Goal: Task Accomplishment & Management: Use online tool/utility

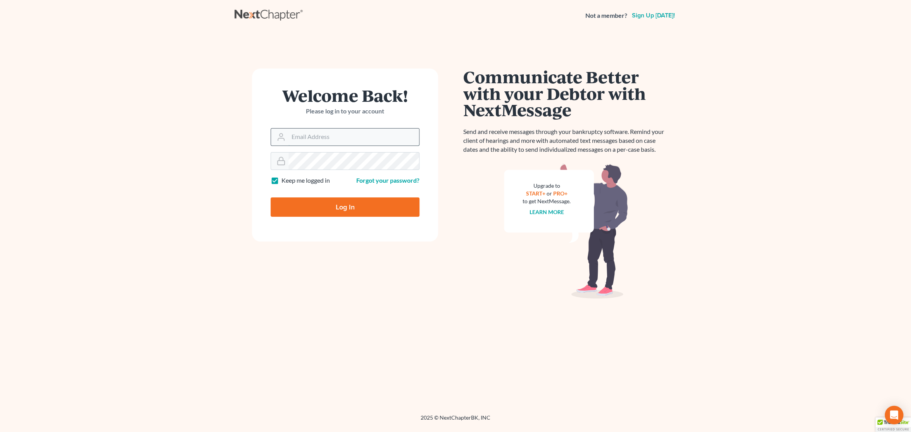
click at [374, 140] on input "Email Address" at bounding box center [353, 137] width 131 height 17
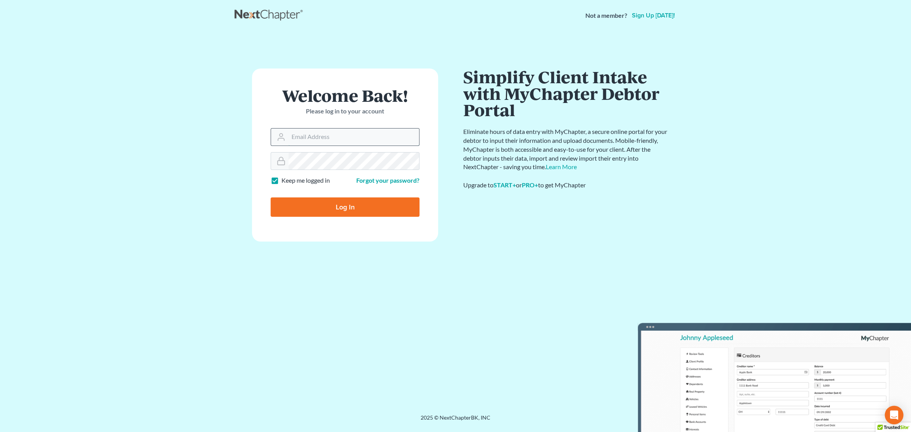
type input "[EMAIL_ADDRESS][DOMAIN_NAME]"
click at [364, 207] on input "Log In" at bounding box center [344, 207] width 149 height 19
type input "Thinking..."
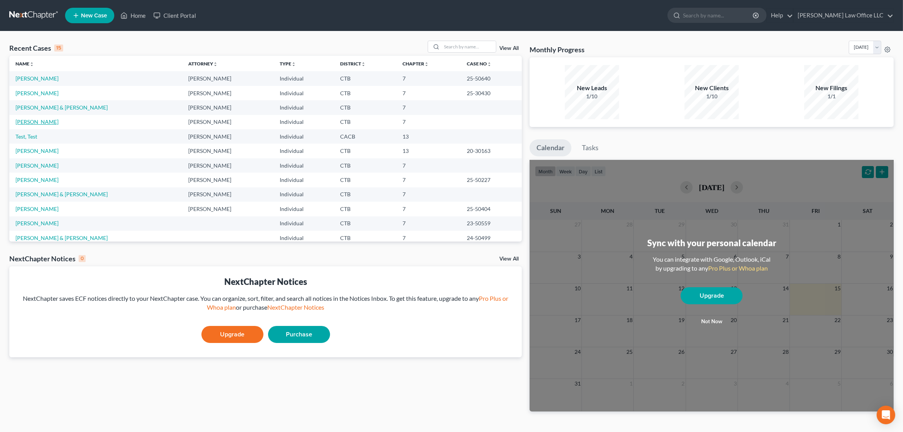
click at [34, 122] on link "[PERSON_NAME]" at bounding box center [36, 122] width 43 height 7
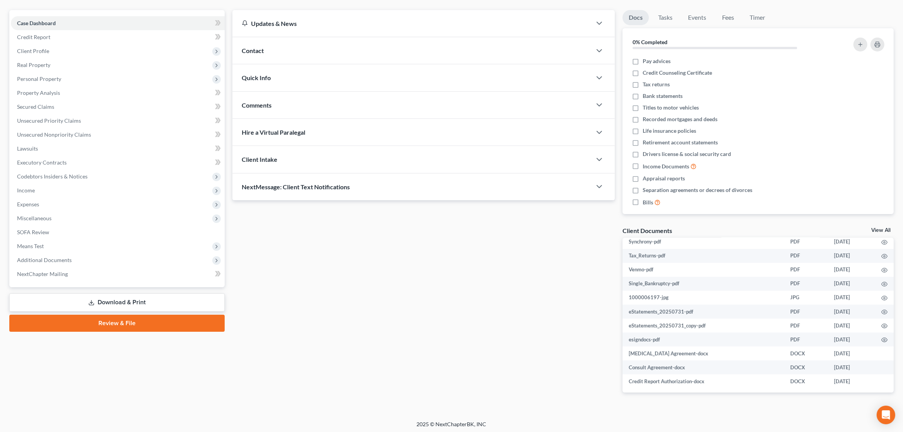
scroll to position [285, 0]
click at [654, 278] on td "Single_Bankruptcy-pdf" at bounding box center [704, 283] width 162 height 14
click at [882, 284] on icon "button" at bounding box center [885, 284] width 6 height 4
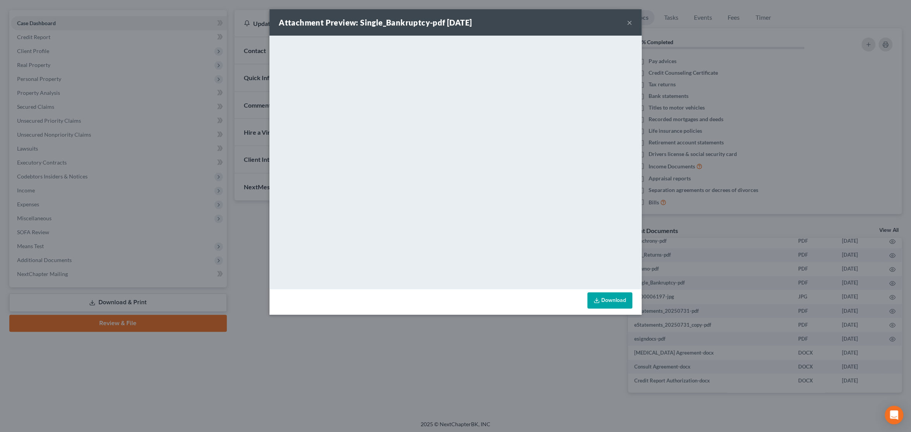
click at [628, 23] on button "×" at bounding box center [629, 22] width 5 height 9
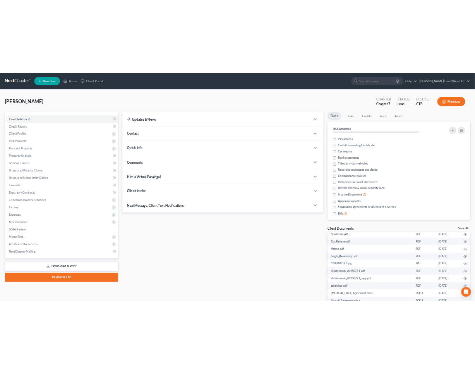
scroll to position [292, 0]
